Goal: Navigation & Orientation: Find specific page/section

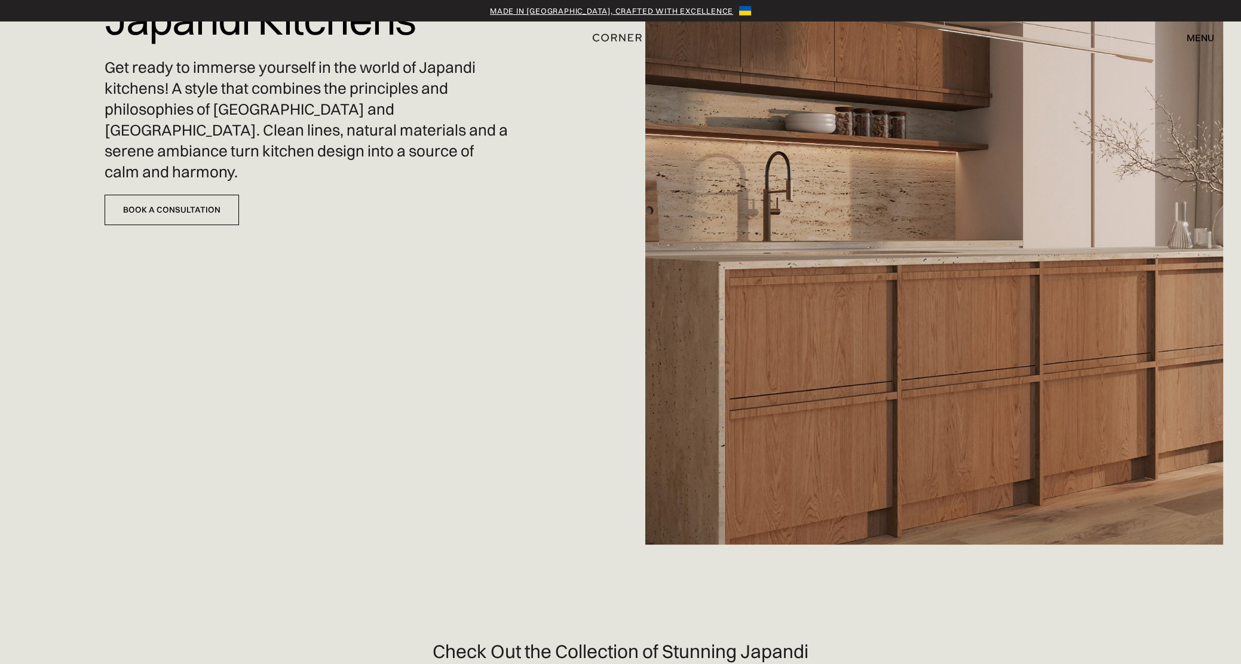
scroll to position [60, 0]
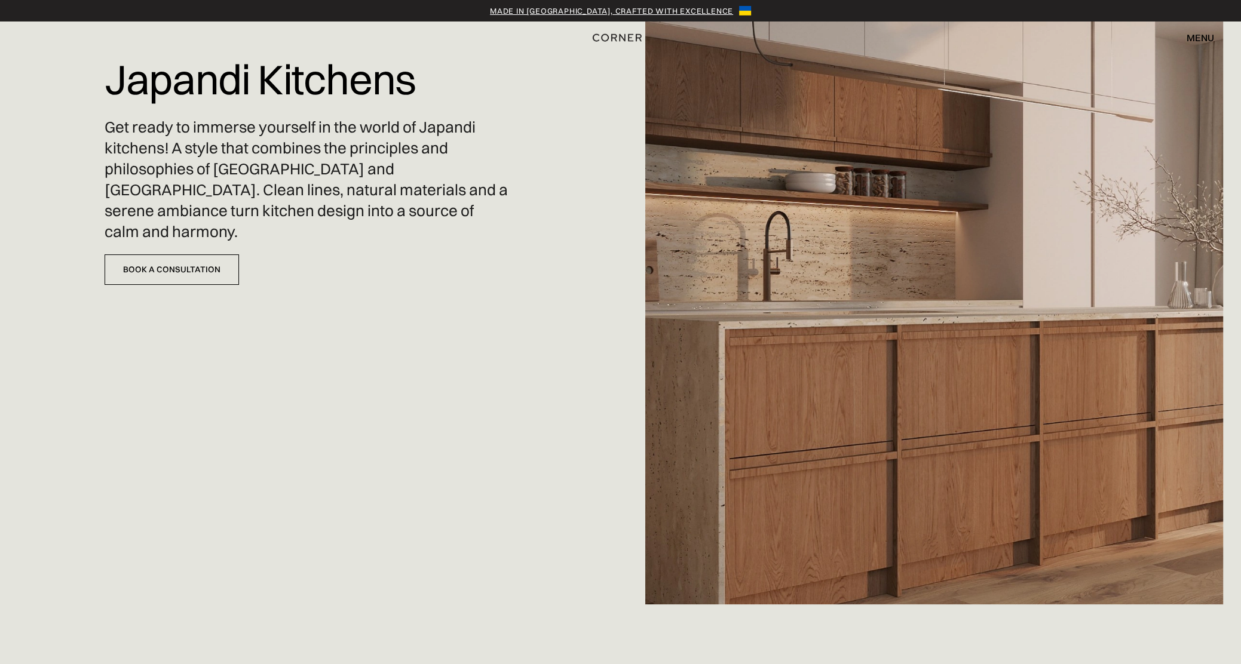
click at [399, 373] on div "Japandi Kitchens Get ready to immerse yourself in the world of Japandi kitchens…" at bounding box center [620, 272] width 1241 height 664
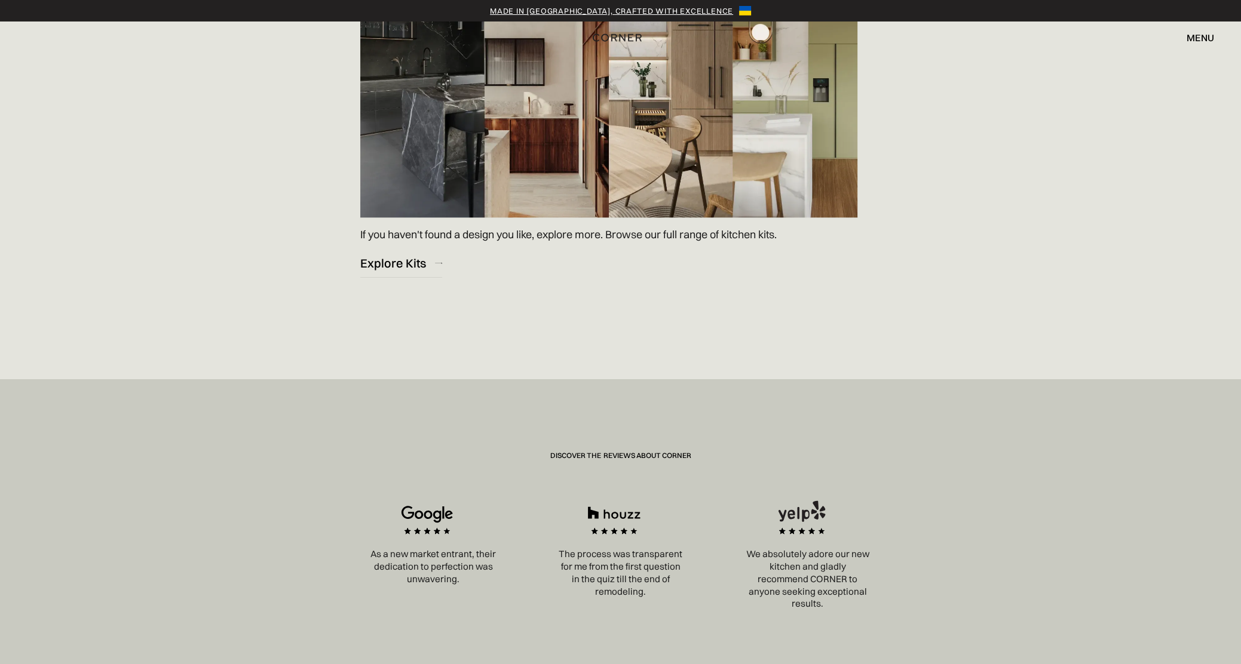
scroll to position [2031, 0]
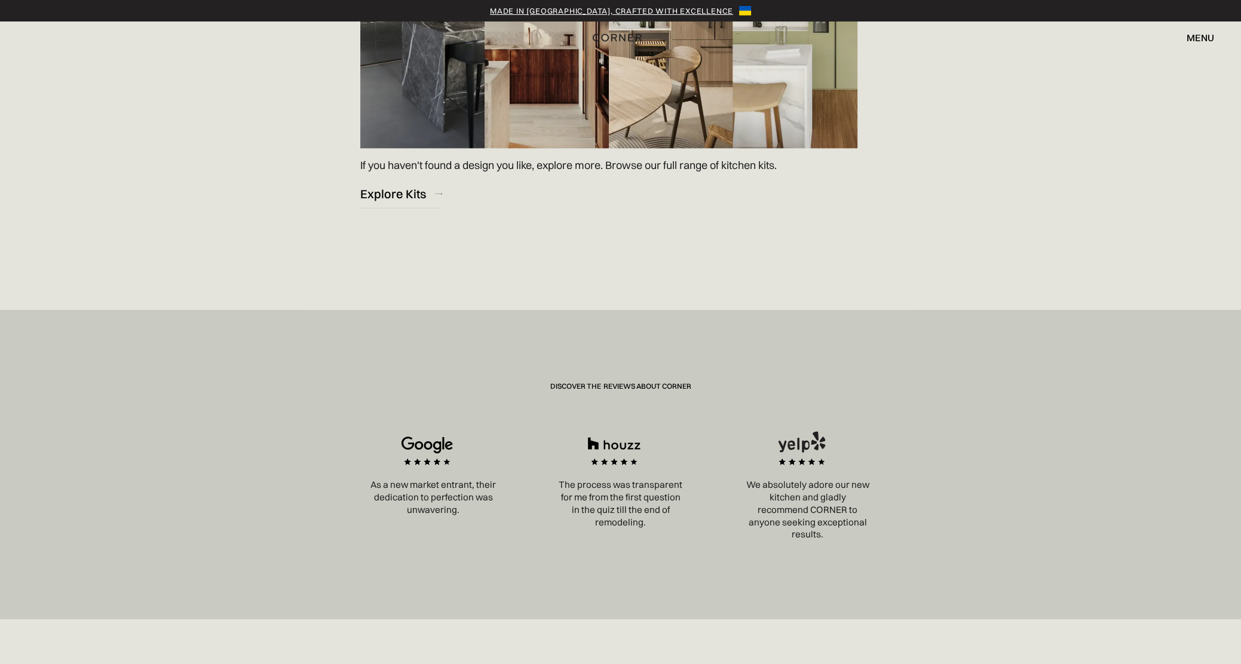
click at [615, 447] on img at bounding box center [613, 455] width 81 height 48
click at [628, 470] on img at bounding box center [613, 455] width 81 height 48
click at [627, 511] on p "The process was transparent for me from the first question in the quiz till the…" at bounding box center [620, 504] width 163 height 50
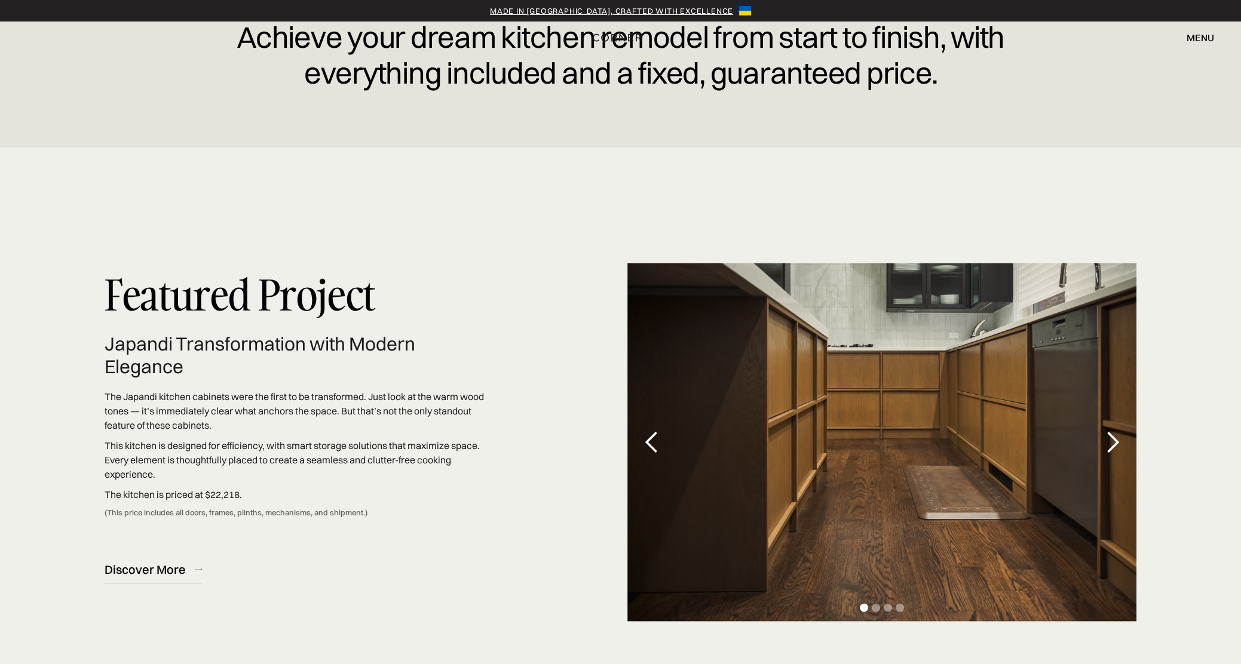
scroll to position [3643, 0]
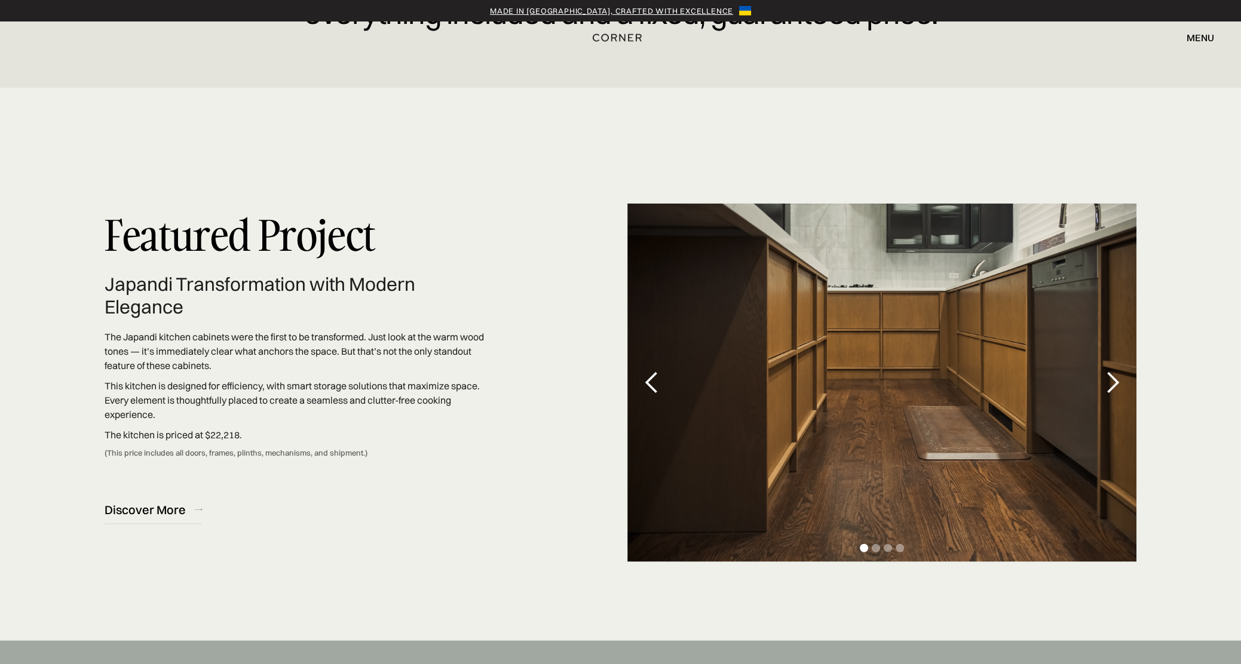
click at [1113, 383] on div "next slide" at bounding box center [1112, 383] width 24 height 24
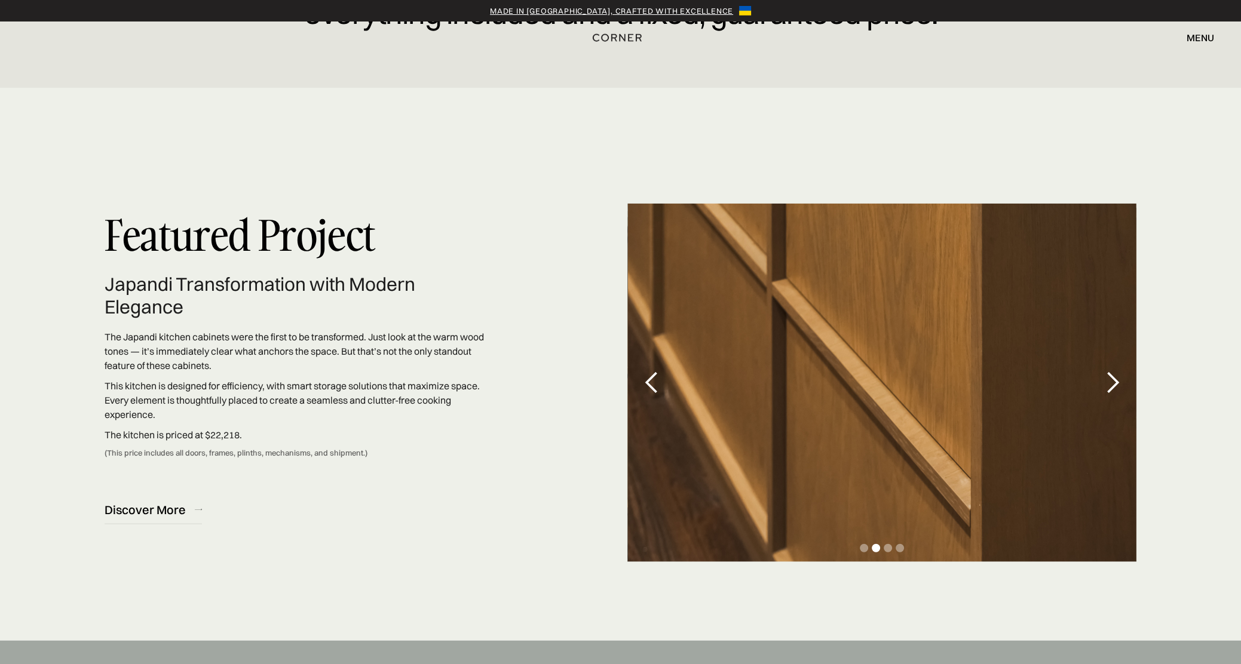
click at [653, 384] on div "previous slide" at bounding box center [651, 383] width 24 height 24
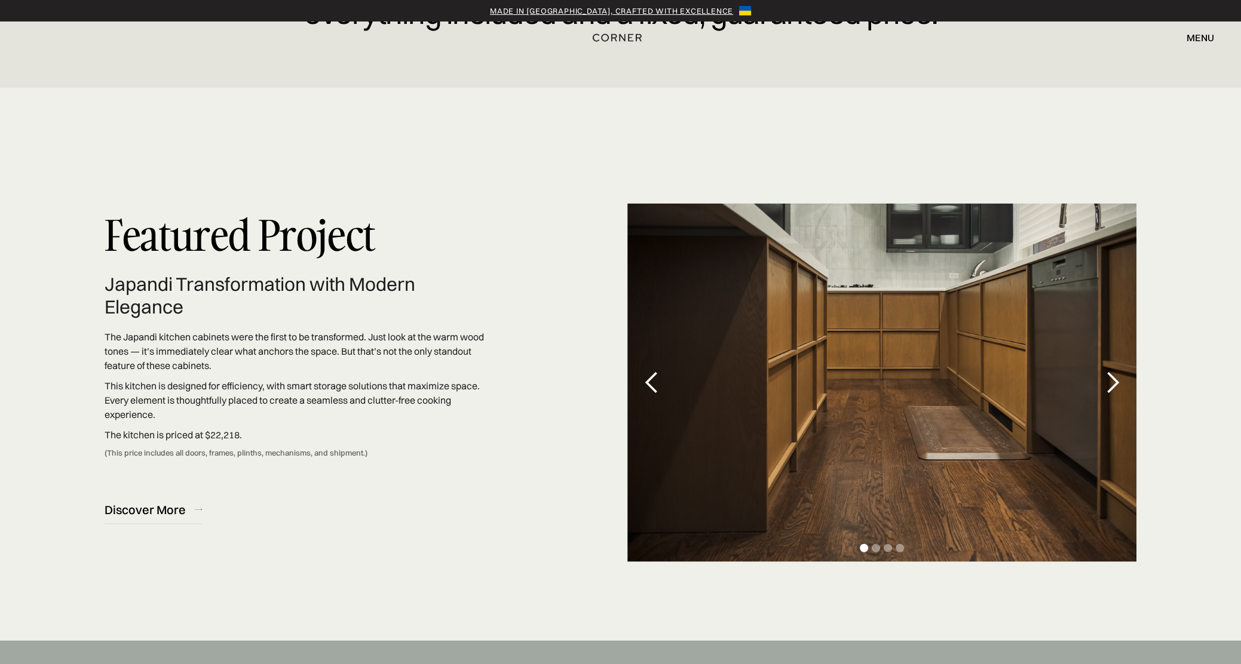
click at [1111, 382] on div "next slide" at bounding box center [1112, 383] width 24 height 24
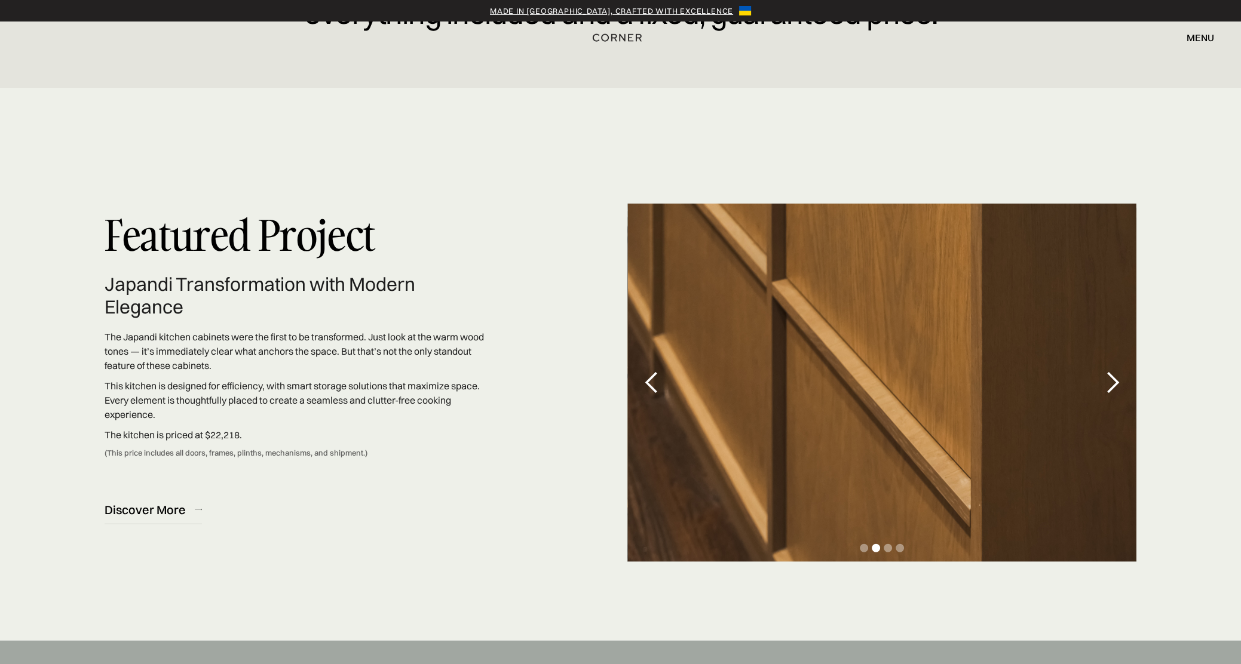
click at [650, 379] on div "previous slide" at bounding box center [651, 383] width 24 height 24
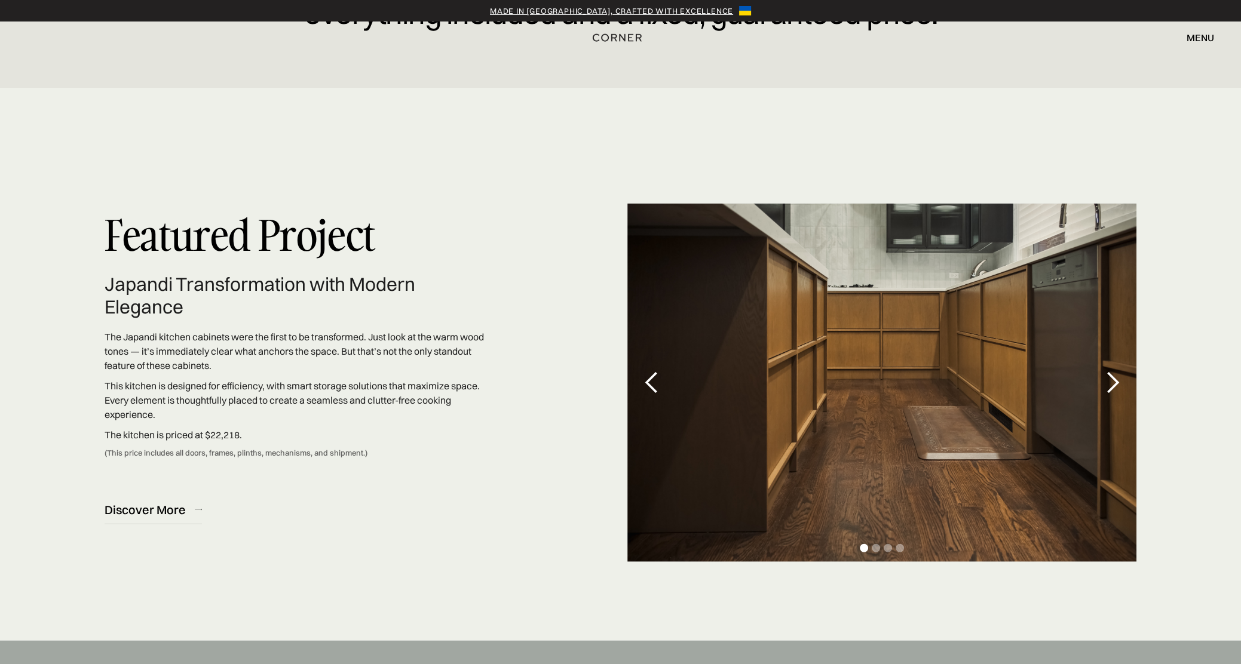
click at [1109, 382] on div "next slide" at bounding box center [1112, 383] width 24 height 24
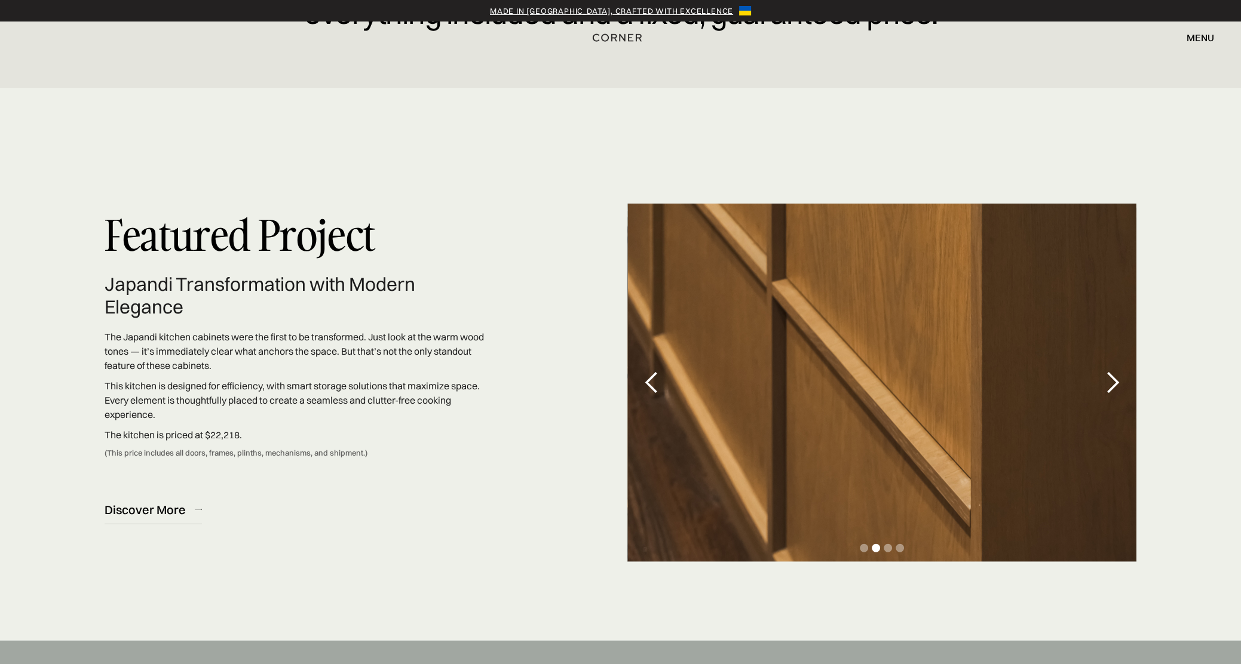
click at [1109, 382] on div "next slide" at bounding box center [1112, 383] width 24 height 24
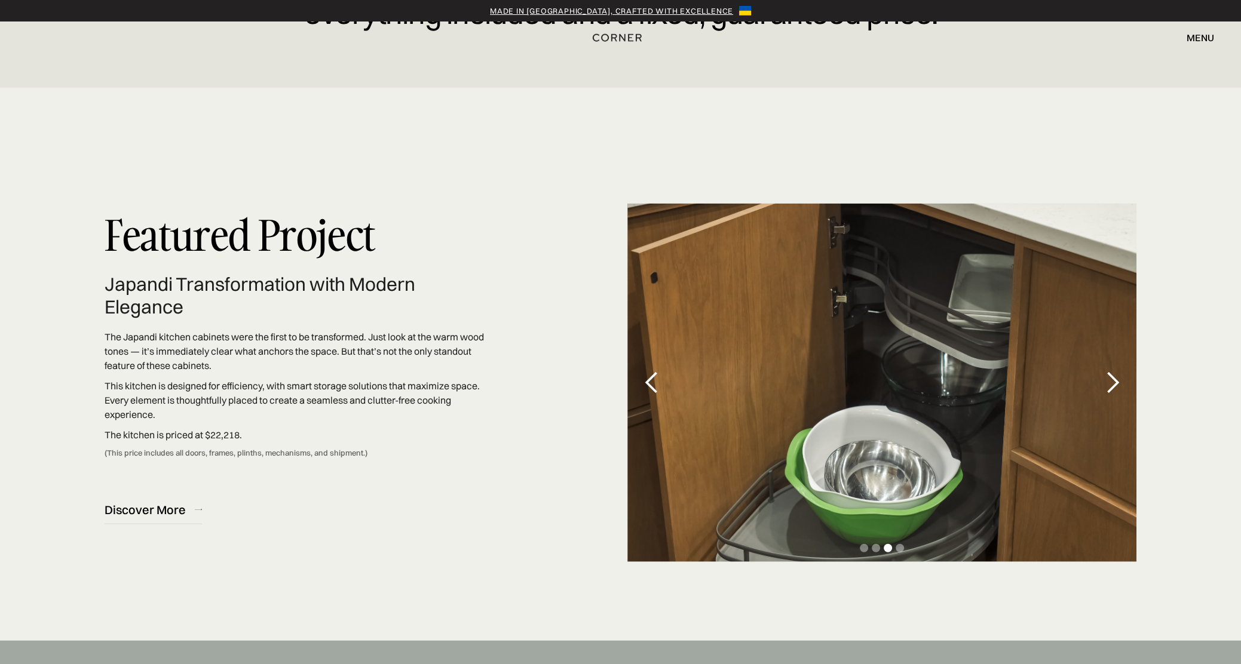
click at [1109, 382] on div "next slide" at bounding box center [1112, 383] width 24 height 24
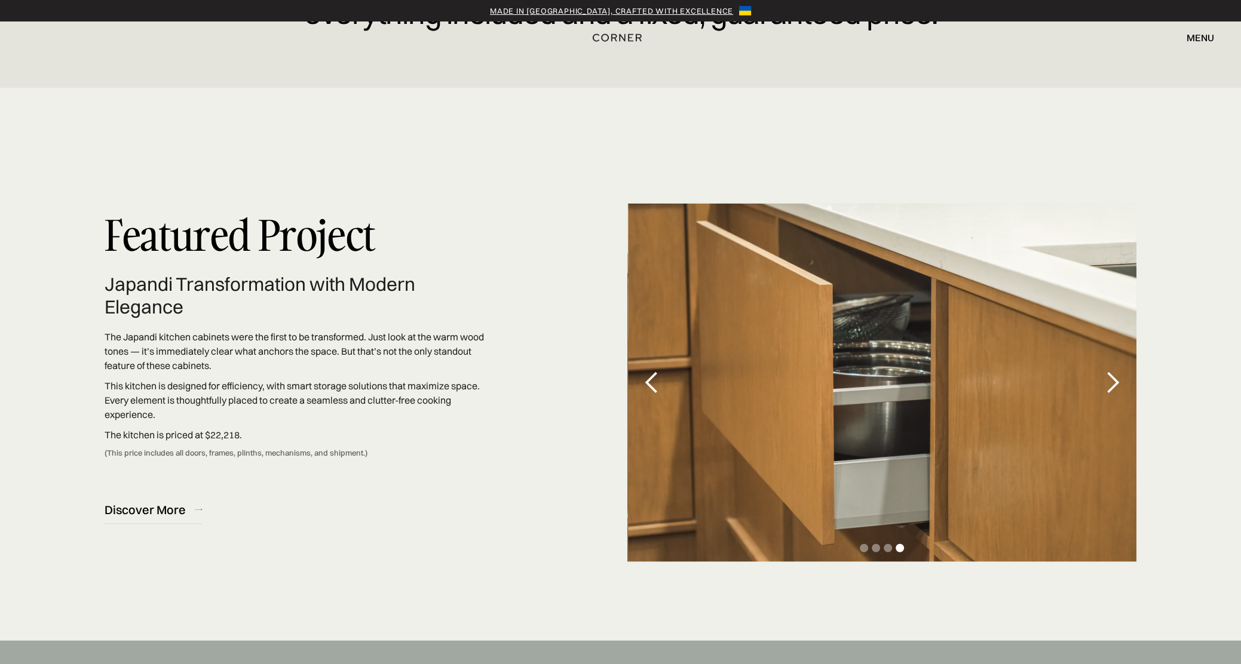
click at [649, 384] on div "previous slide" at bounding box center [651, 383] width 24 height 24
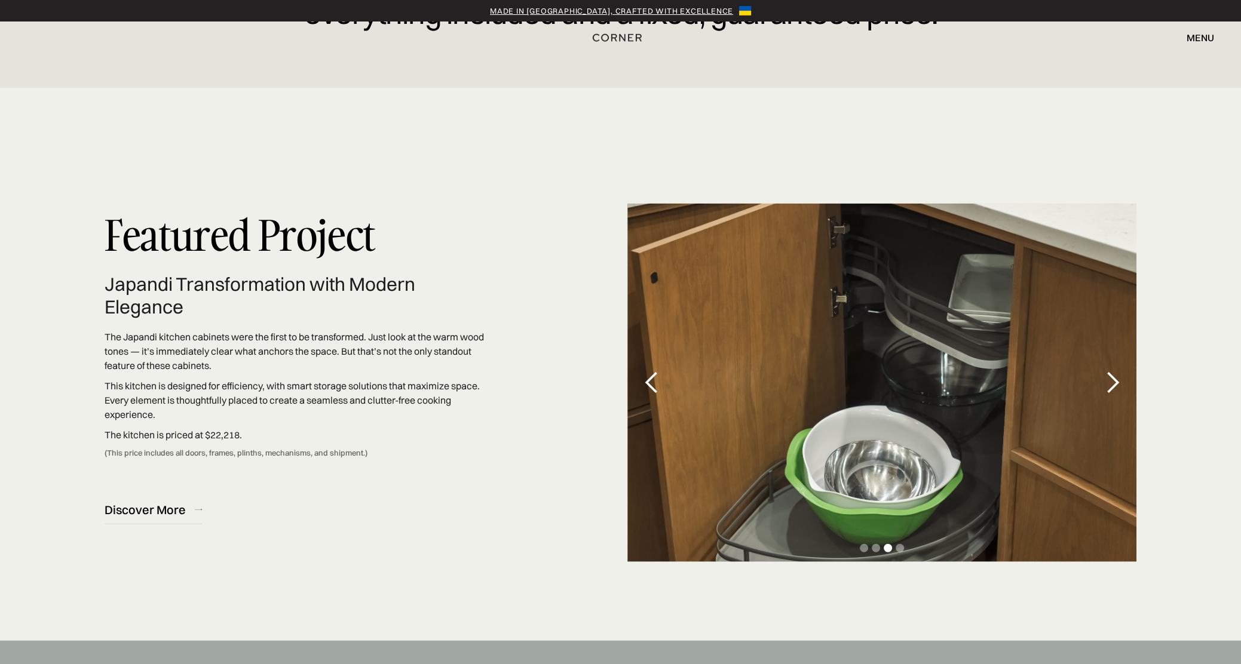
click at [649, 384] on div "previous slide" at bounding box center [651, 383] width 24 height 24
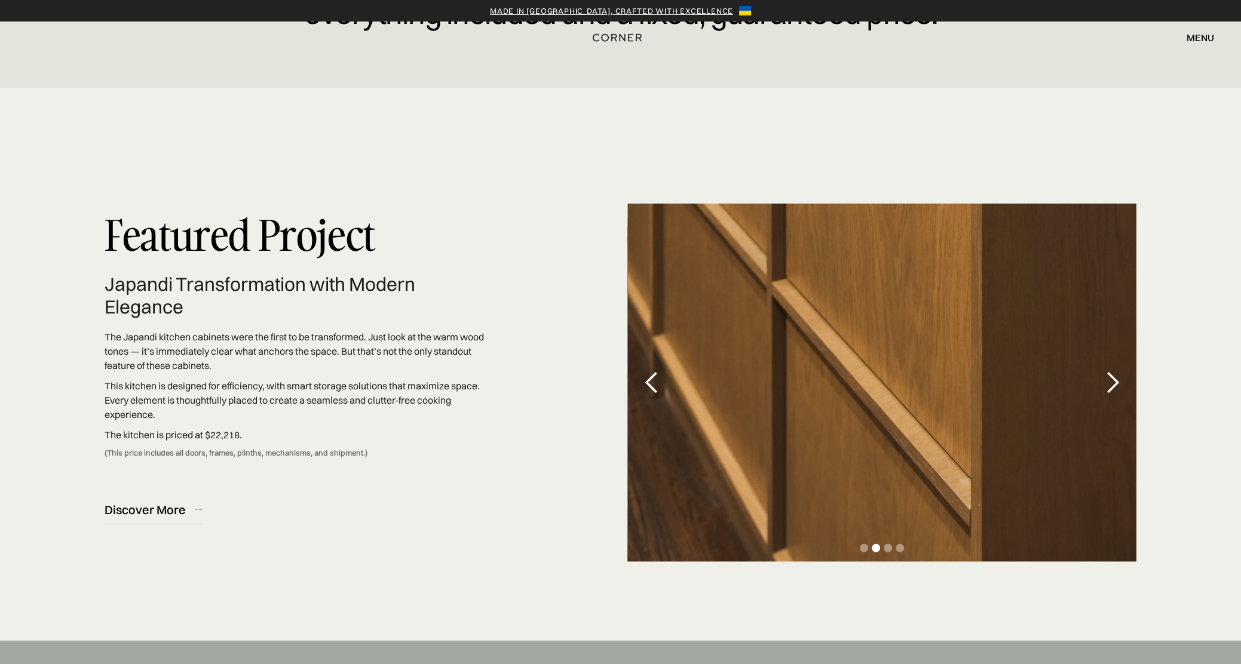
click at [649, 384] on div "previous slide" at bounding box center [651, 383] width 24 height 24
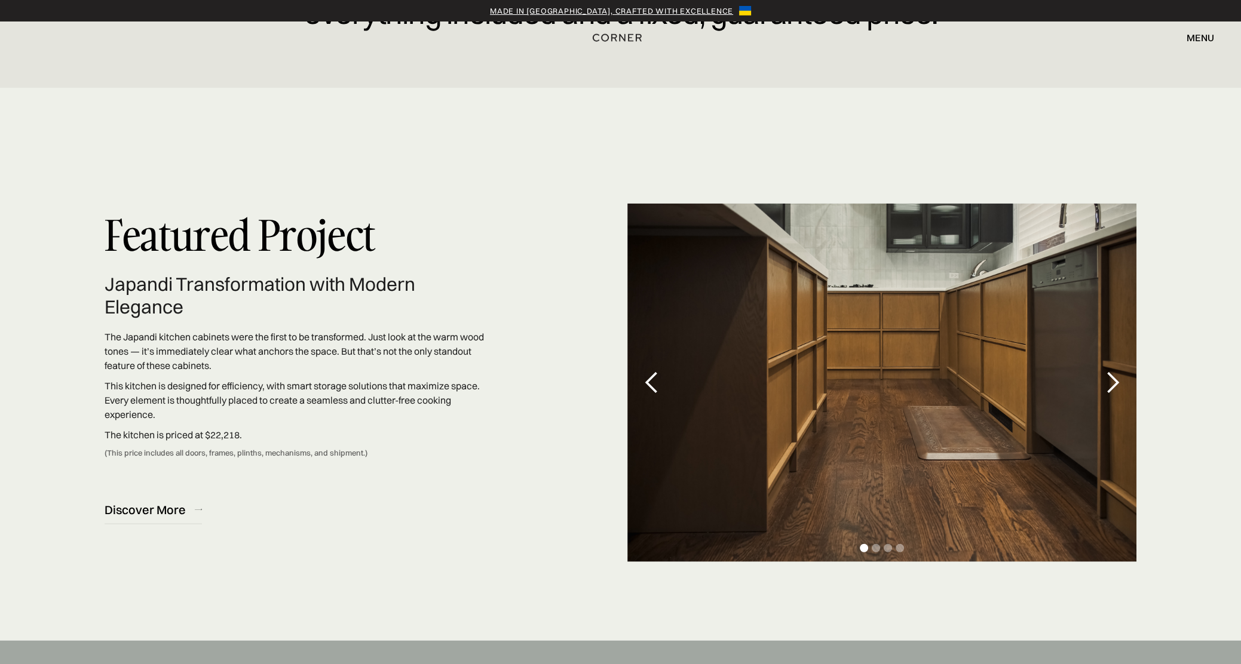
click at [1108, 388] on div "next slide" at bounding box center [1112, 383] width 24 height 24
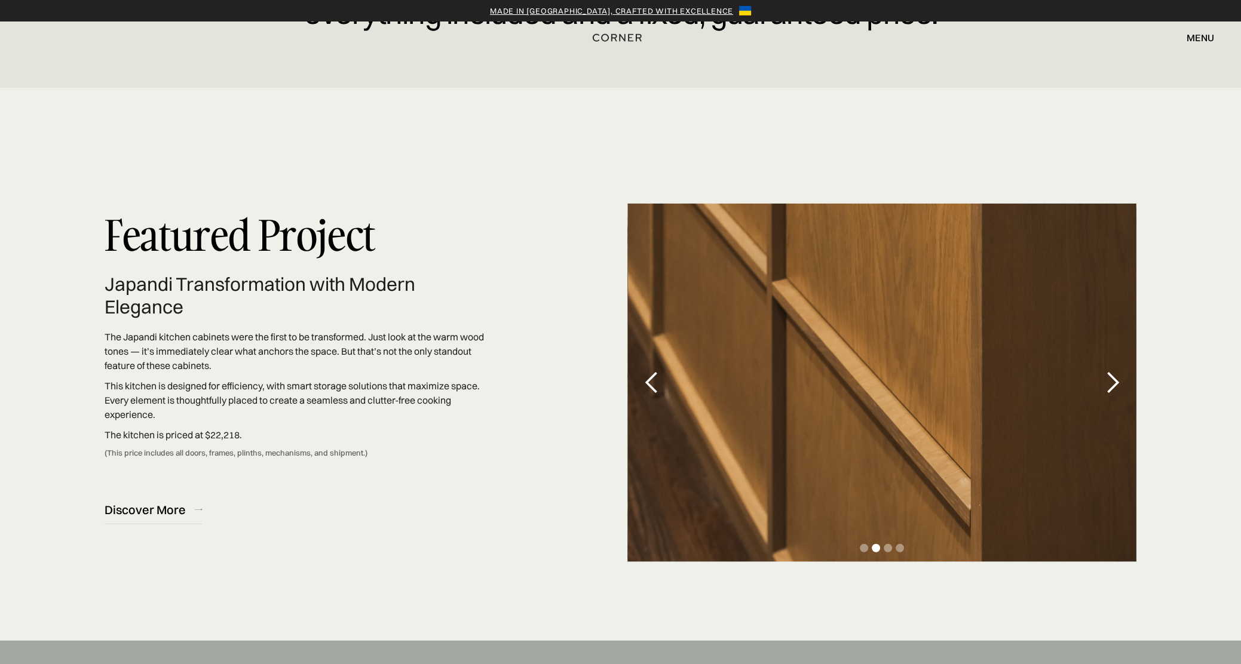
click at [1108, 388] on div "next slide" at bounding box center [1112, 383] width 24 height 24
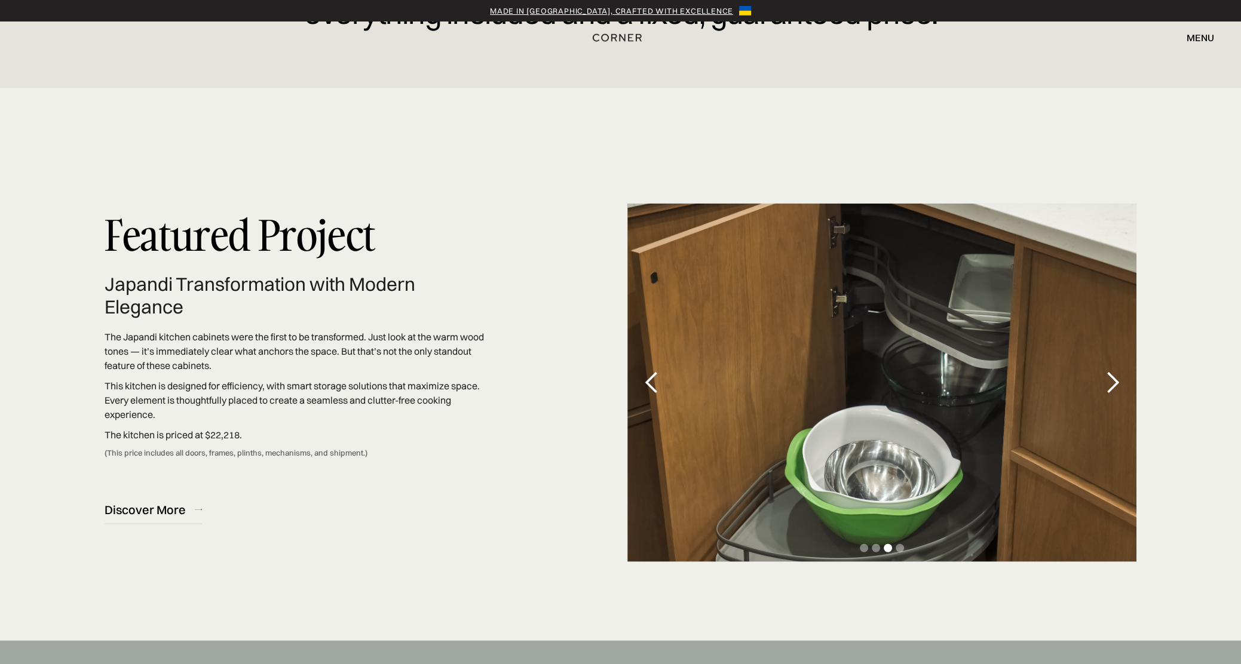
click at [644, 386] on div "previous slide" at bounding box center [651, 383] width 24 height 24
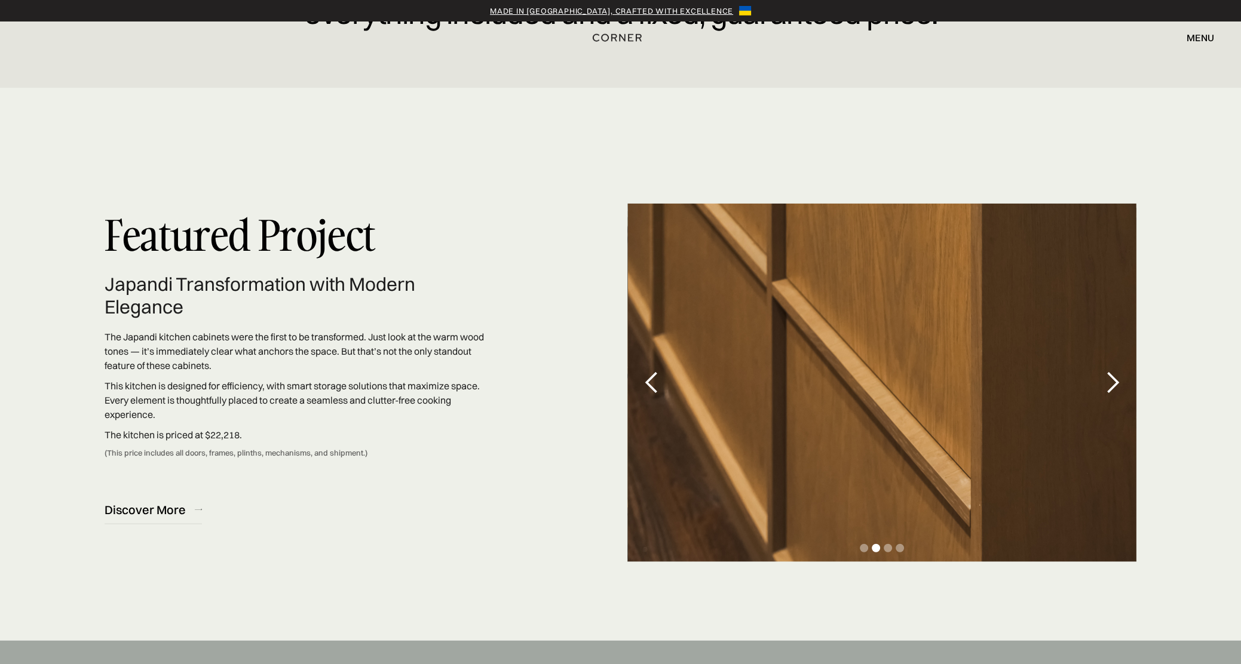
click at [644, 386] on div "previous slide" at bounding box center [651, 383] width 24 height 24
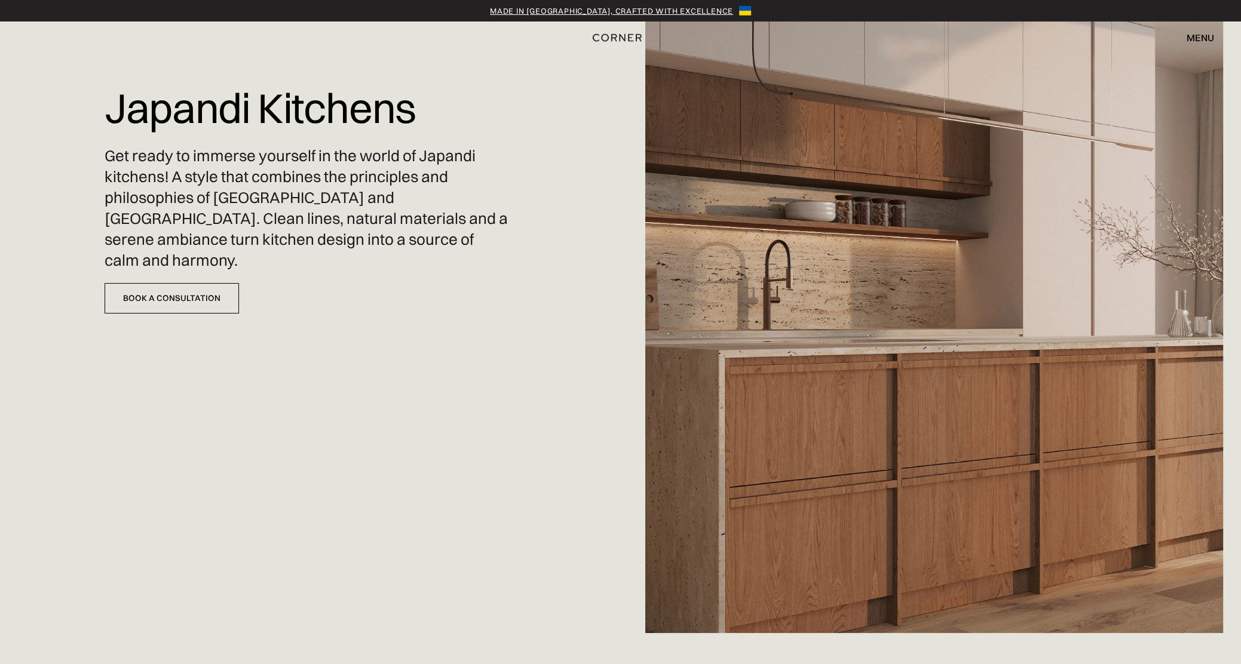
scroll to position [0, 0]
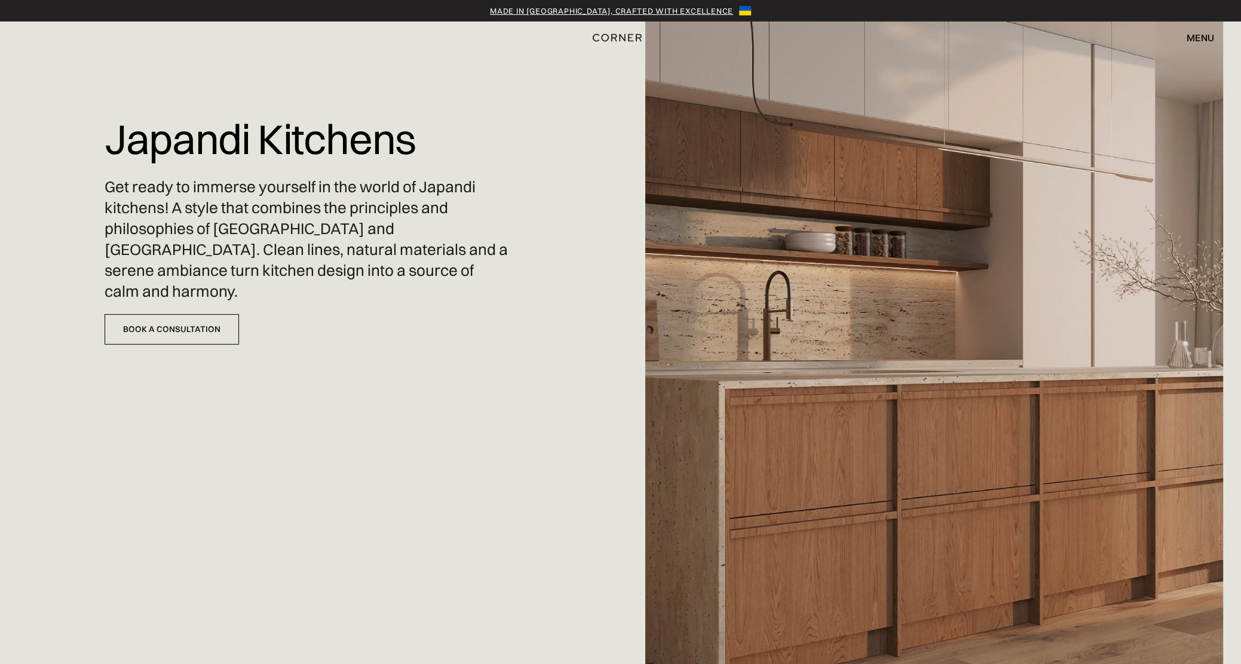
click at [1204, 36] on div "menu" at bounding box center [1199, 38] width 27 height 10
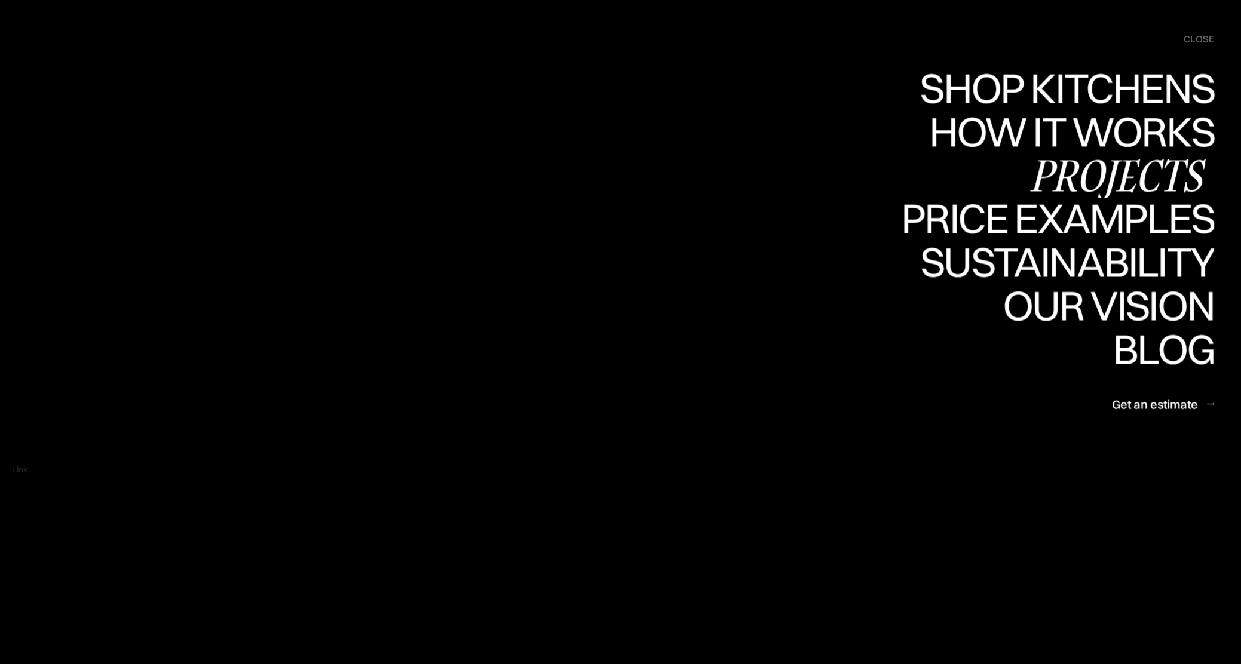
click at [1098, 171] on div "Projects" at bounding box center [1117, 175] width 194 height 42
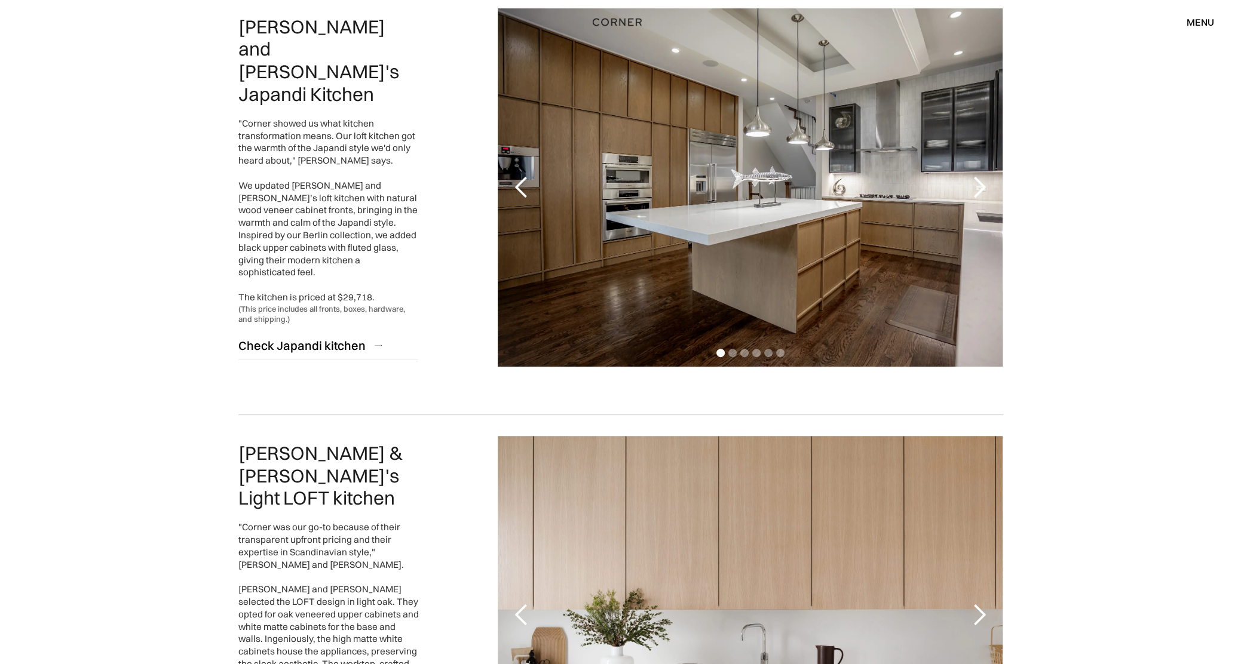
scroll to position [597, 0]
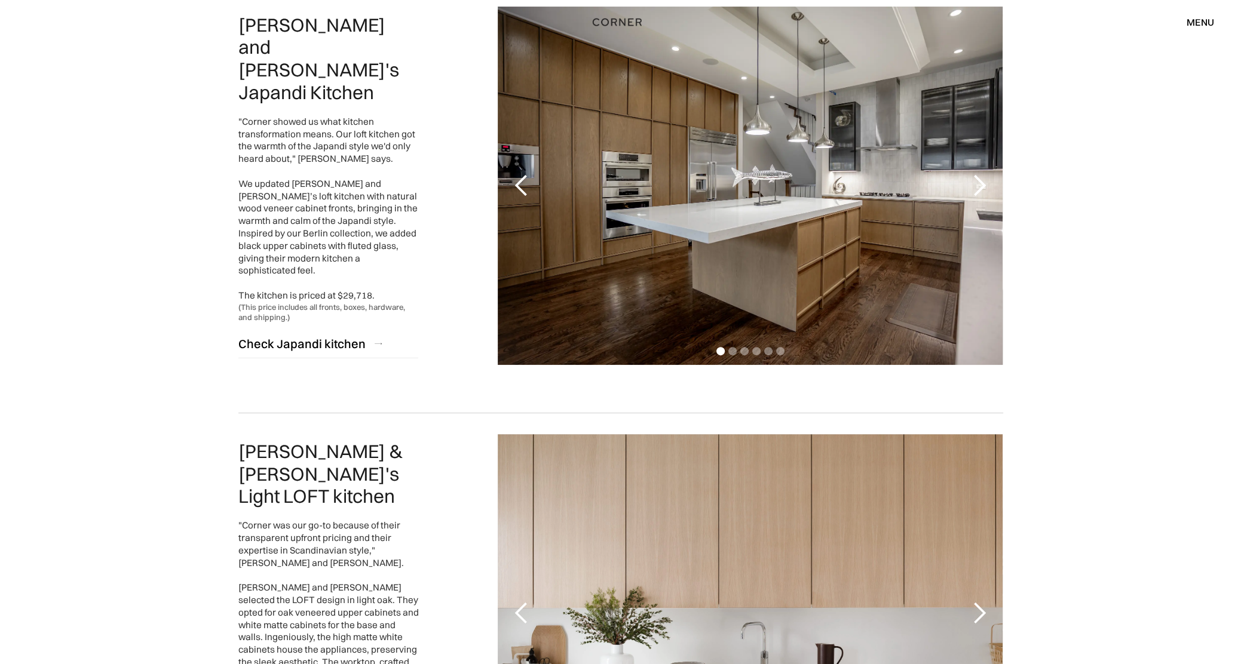
click at [982, 185] on div "next slide" at bounding box center [978, 186] width 24 height 24
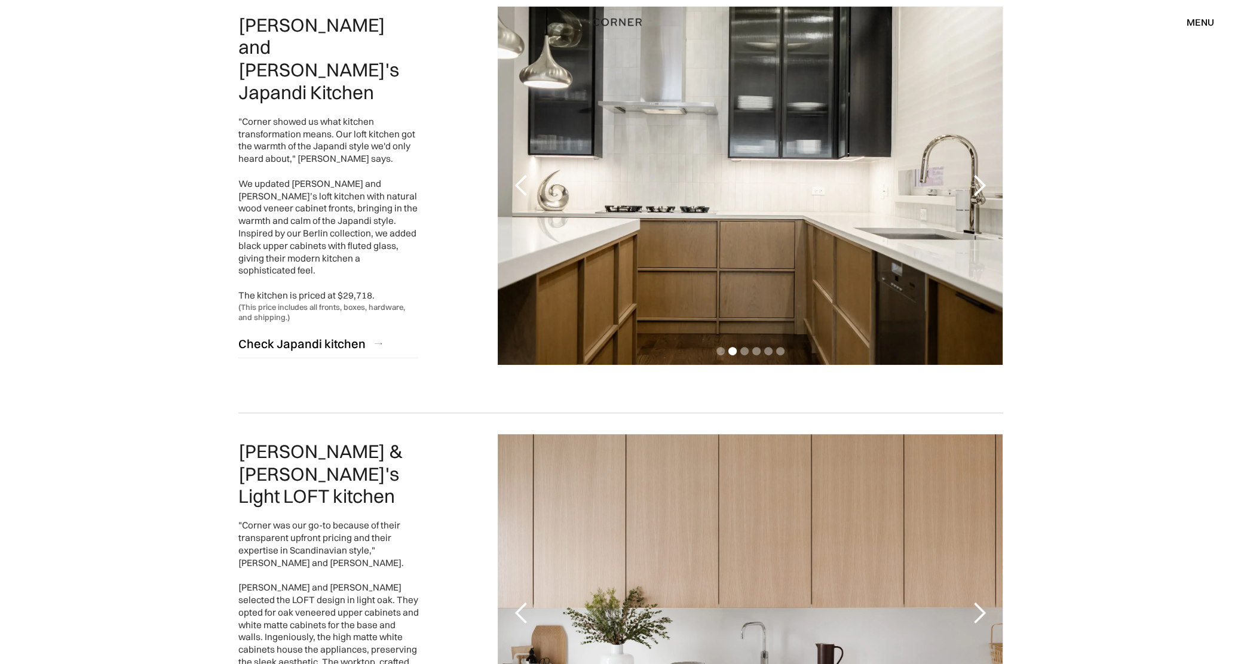
click at [982, 185] on div "next slide" at bounding box center [978, 186] width 24 height 24
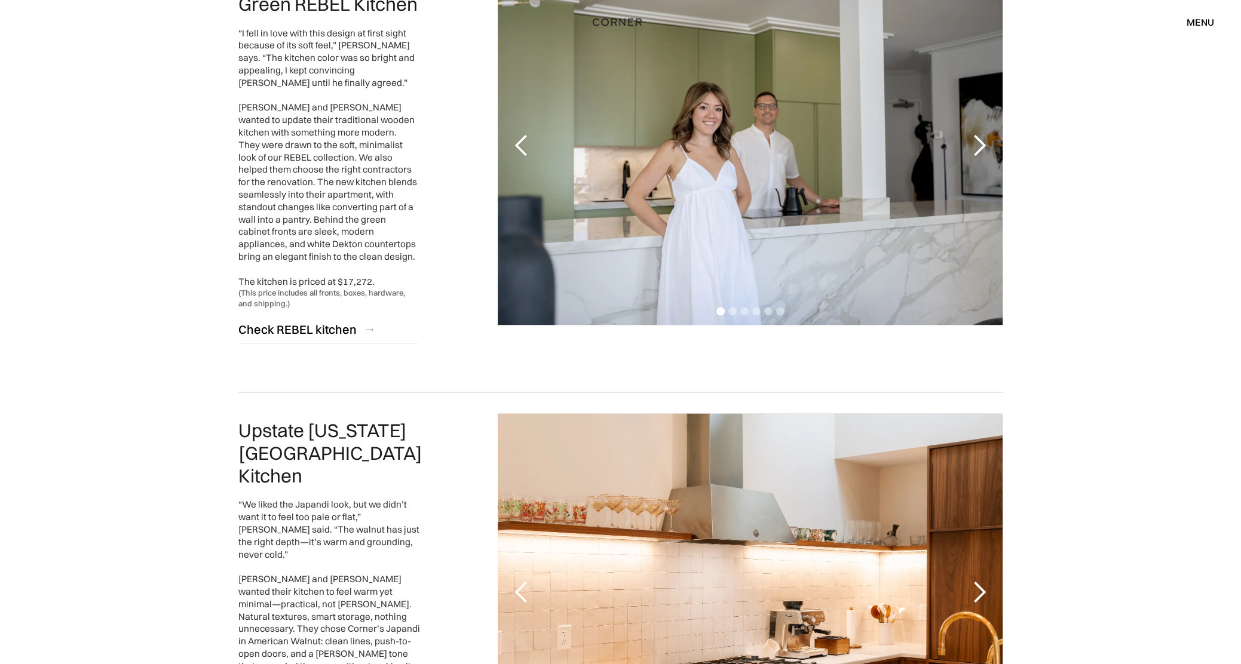
scroll to position [2628, 0]
